Goal: Find specific page/section: Locate a particular part of the current website

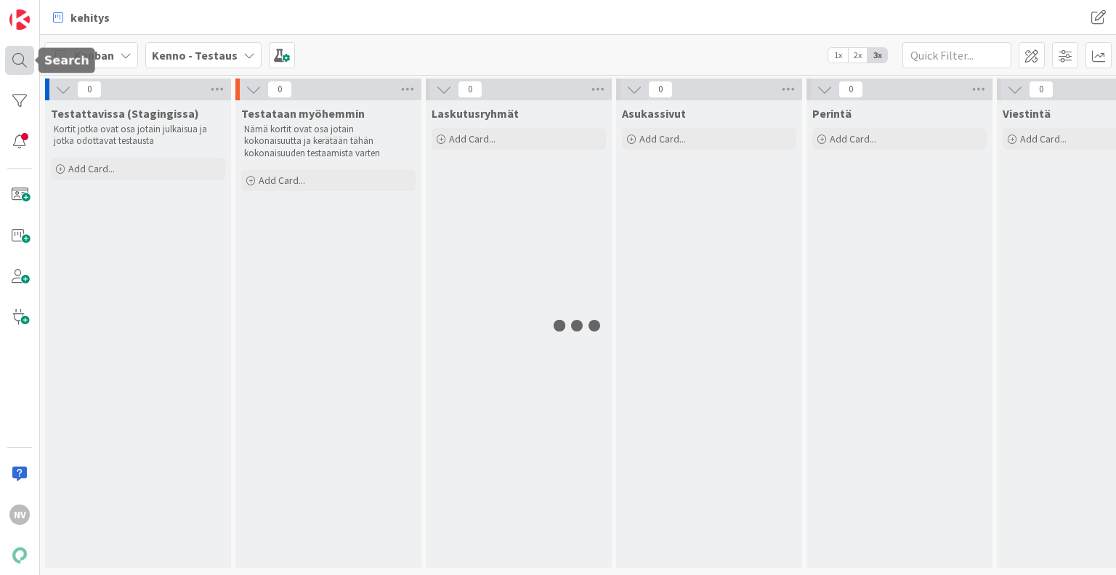
click at [24, 57] on div at bounding box center [19, 60] width 29 height 29
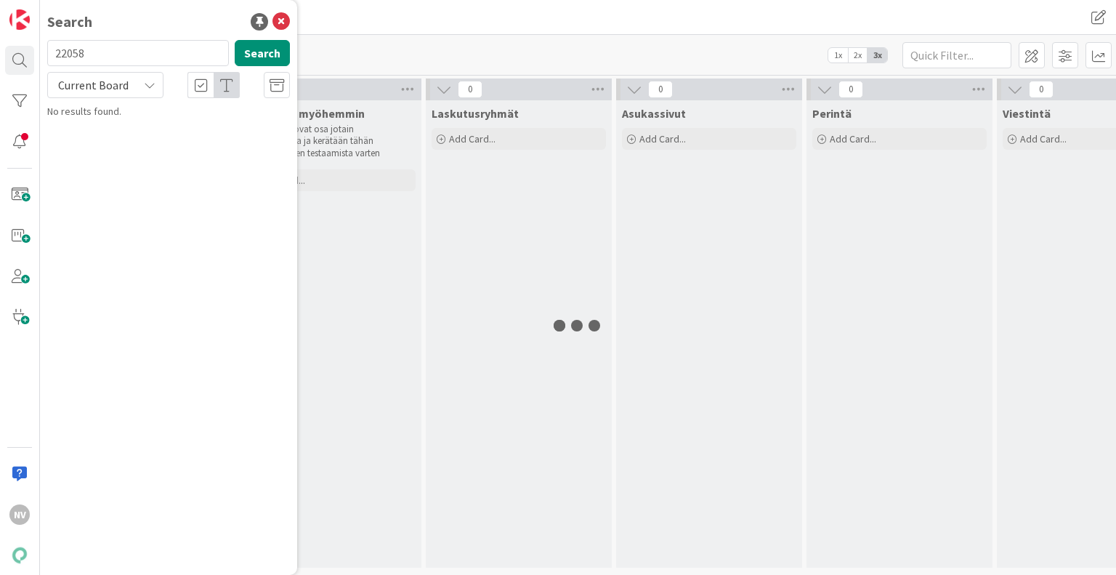
type input "22058"
click at [148, 87] on icon at bounding box center [150, 85] width 12 height 12
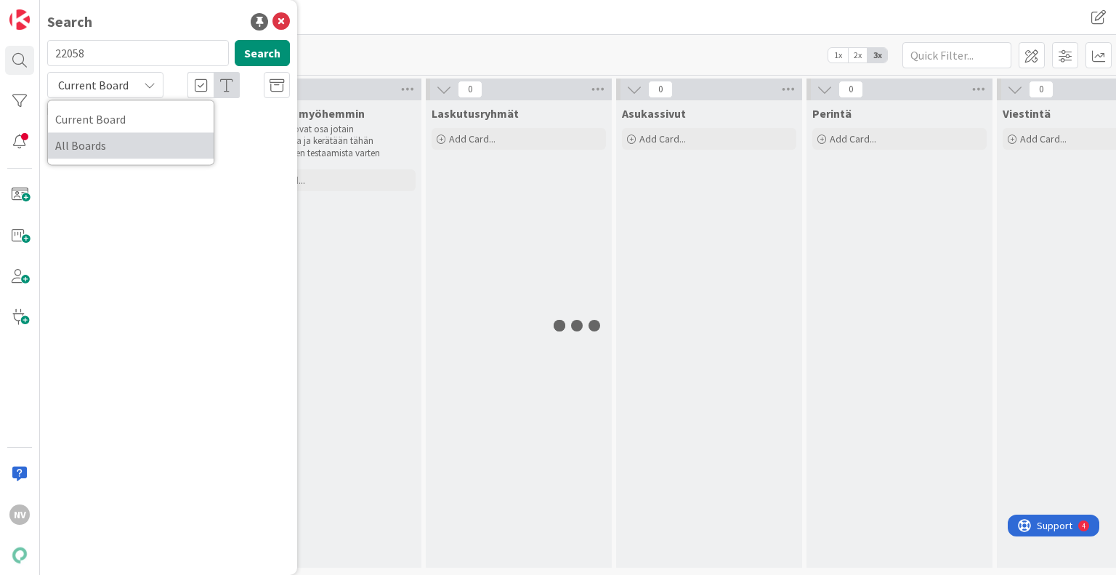
click at [138, 145] on span "All Boards" at bounding box center [130, 145] width 151 height 22
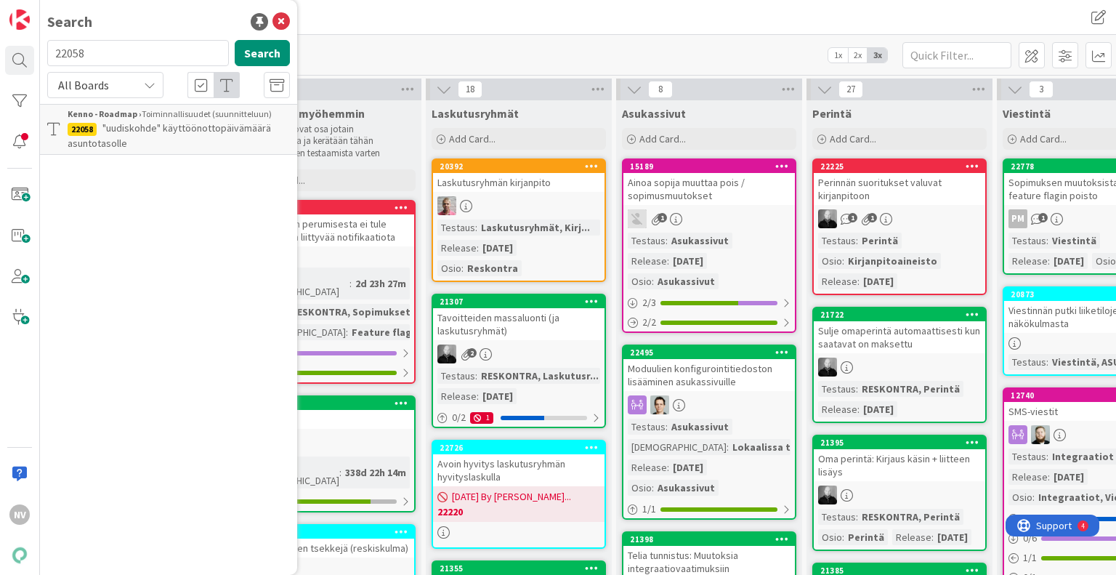
click at [160, 134] on span ""uudiskohde" käyttöönottopäivämäärä asuntotasolle" at bounding box center [169, 135] width 203 height 28
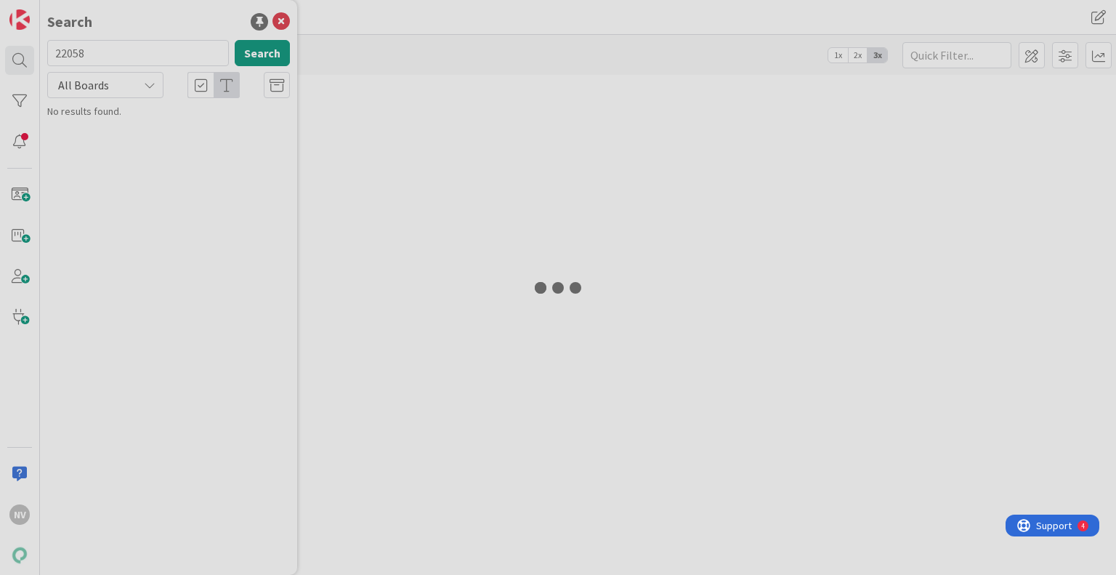
click at [281, 21] on div at bounding box center [558, 287] width 1116 height 575
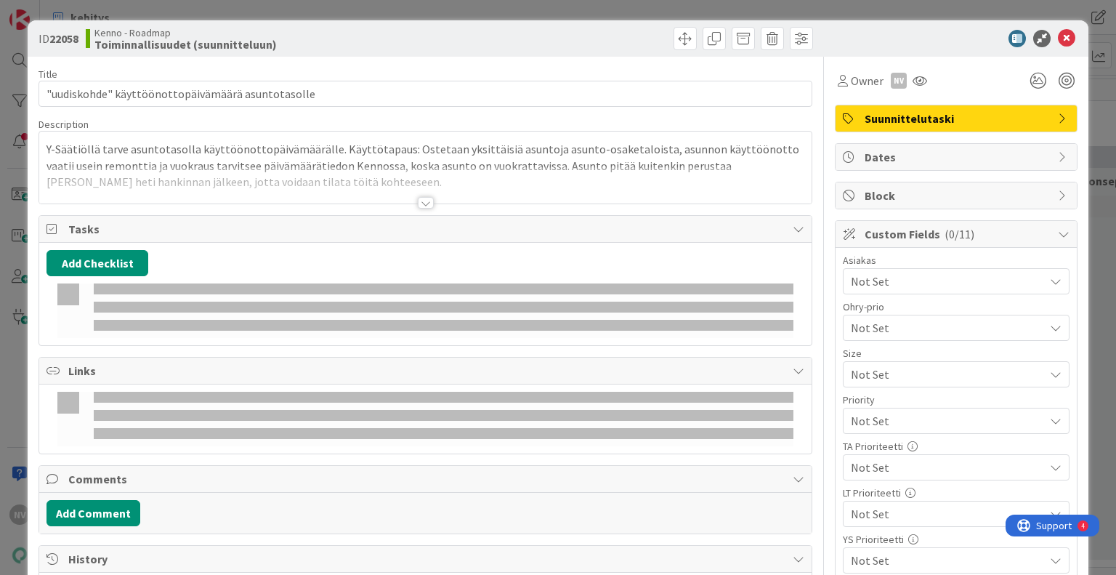
click at [421, 205] on div at bounding box center [426, 203] width 16 height 12
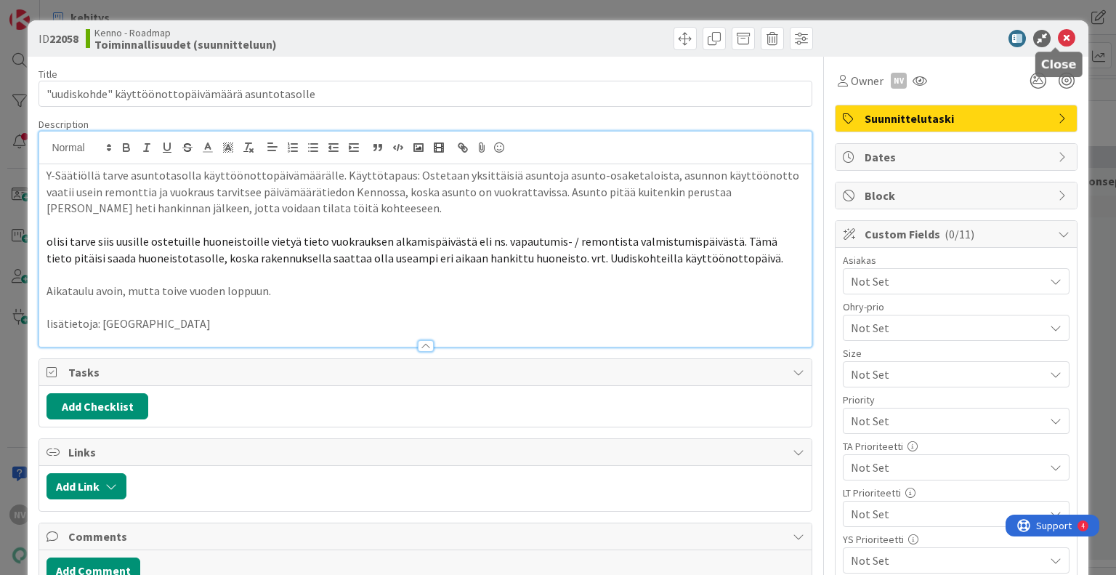
drag, startPoint x: 1057, startPoint y: 34, endPoint x: 1040, endPoint y: 36, distance: 17.5
click at [1058, 35] on icon at bounding box center [1066, 38] width 17 height 17
